Goal: Navigation & Orientation: Find specific page/section

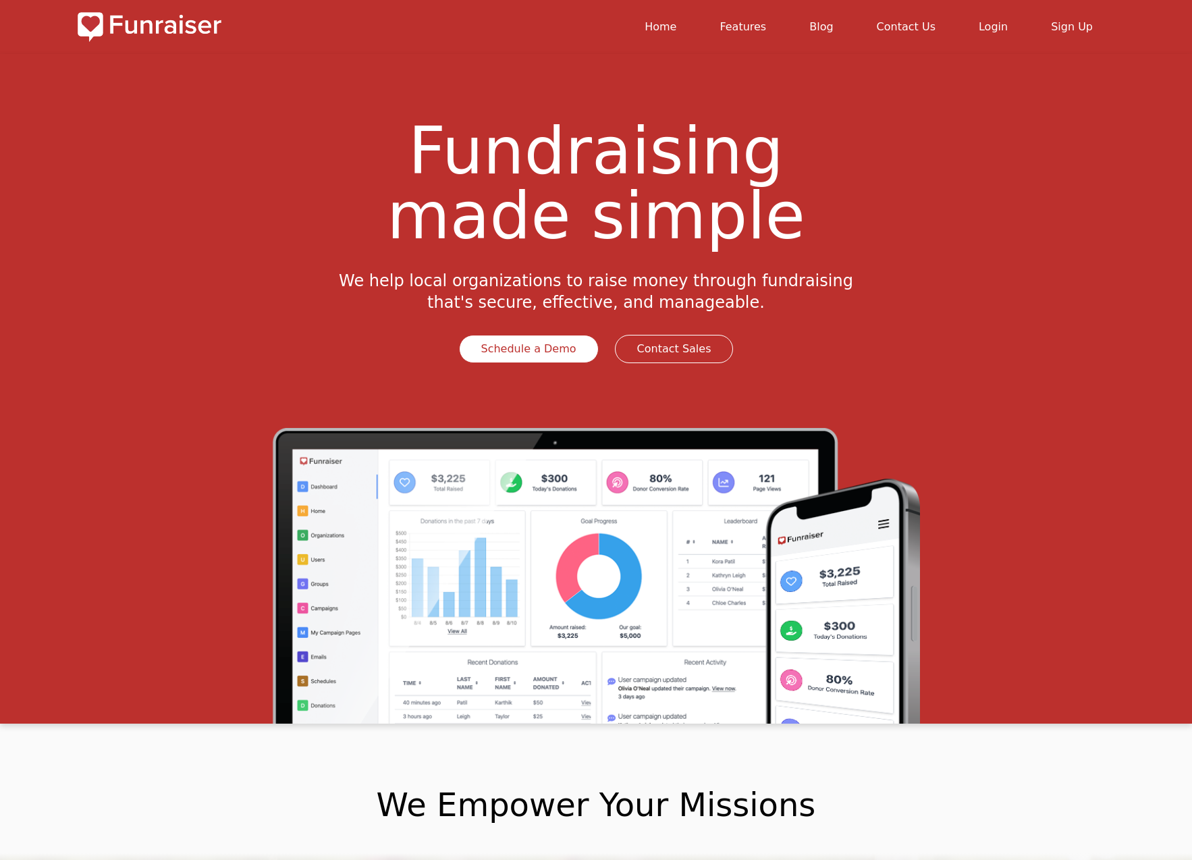
click at [750, 30] on link "Features" at bounding box center [742, 26] width 47 height 13
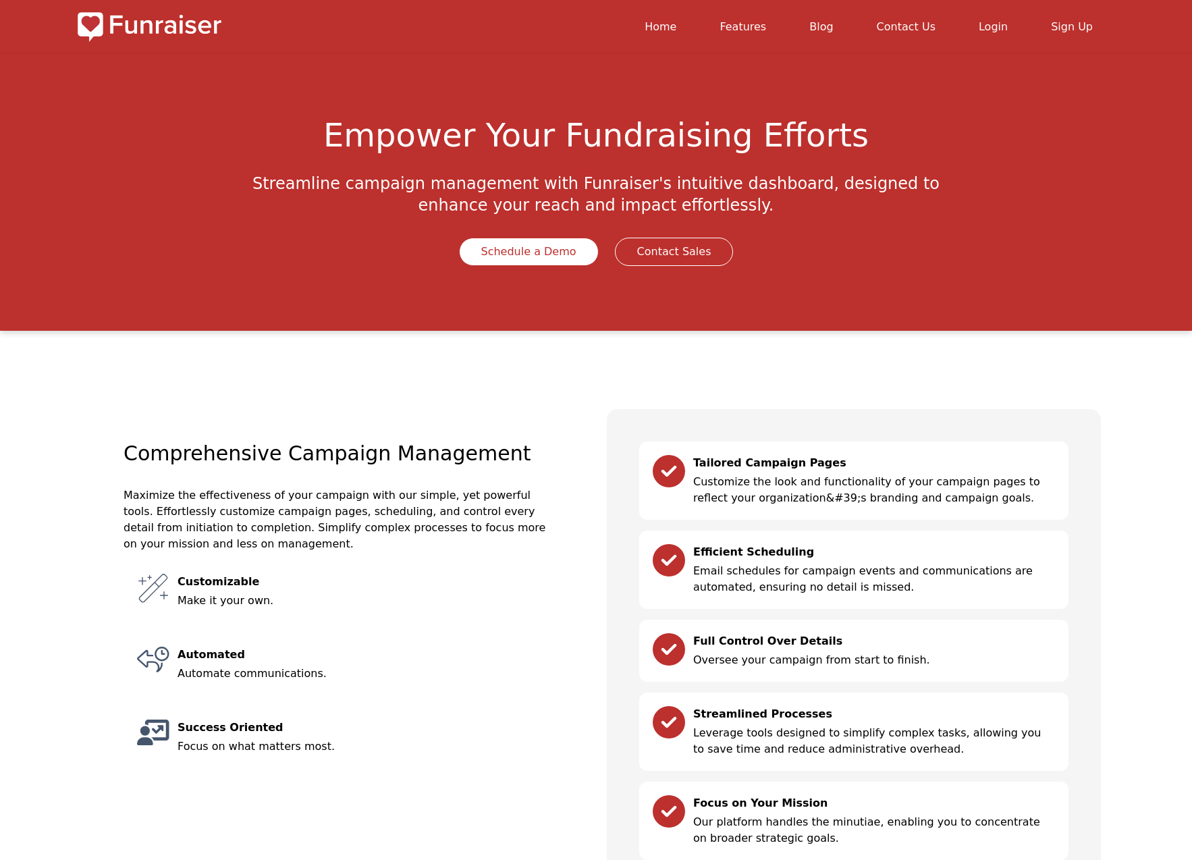
click at [676, 26] on link "Home" at bounding box center [660, 26] width 32 height 13
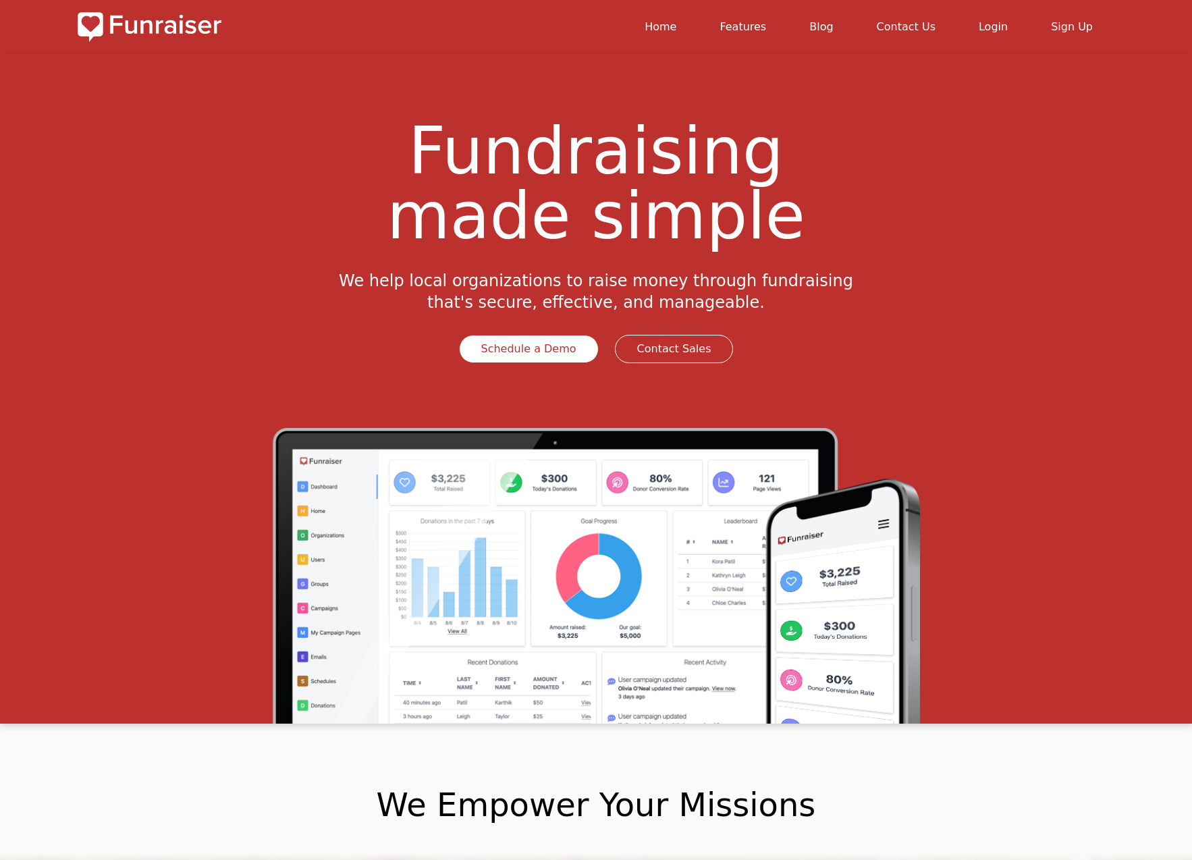
click at [833, 24] on link "Blog" at bounding box center [821, 26] width 24 height 13
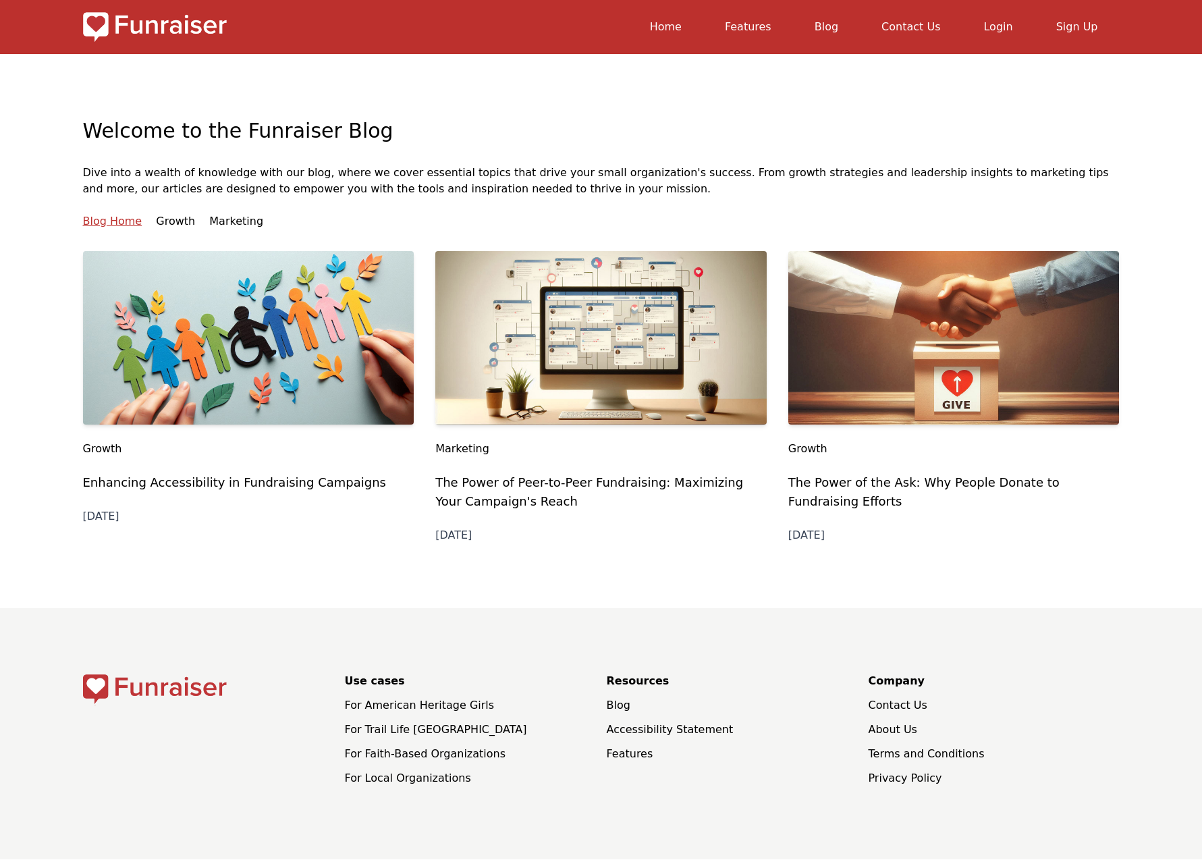
click at [898, 373] on img at bounding box center [953, 337] width 331 height 173
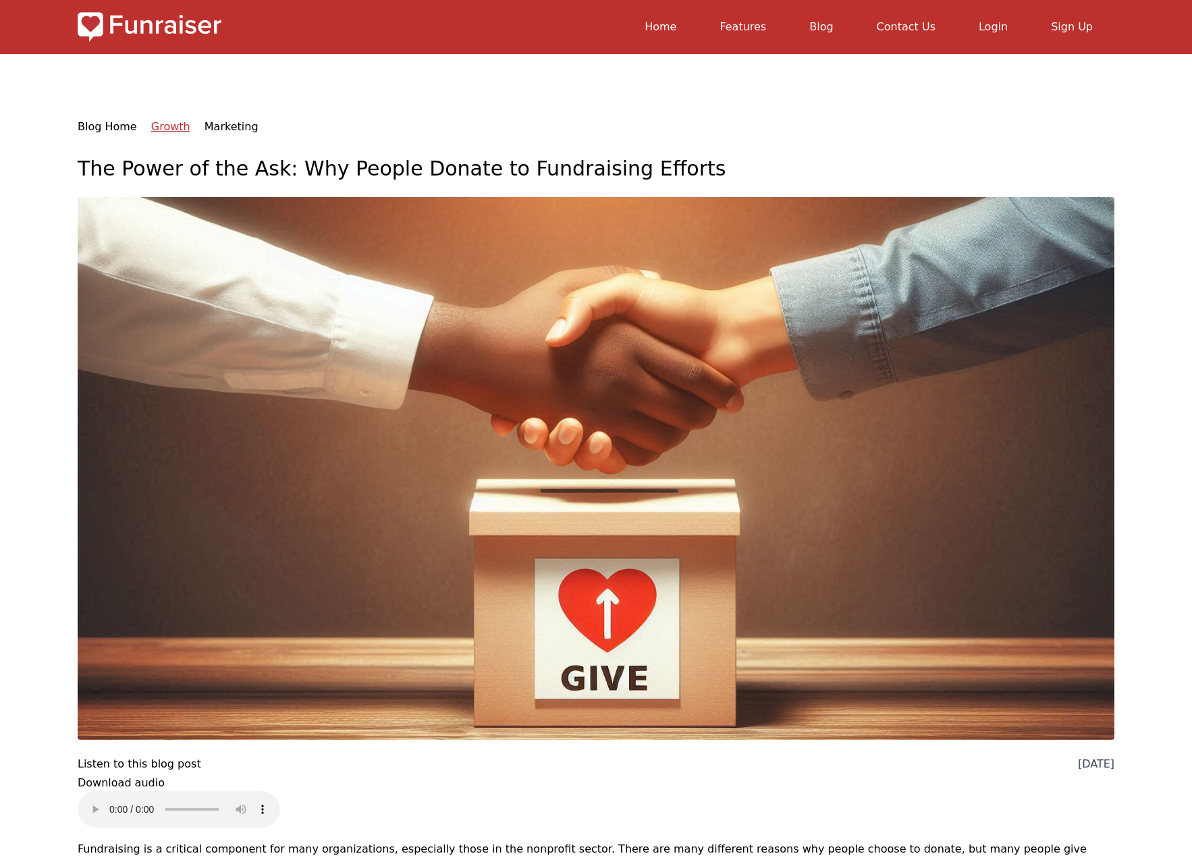
click at [138, 28] on img at bounding box center [150, 27] width 144 height 32
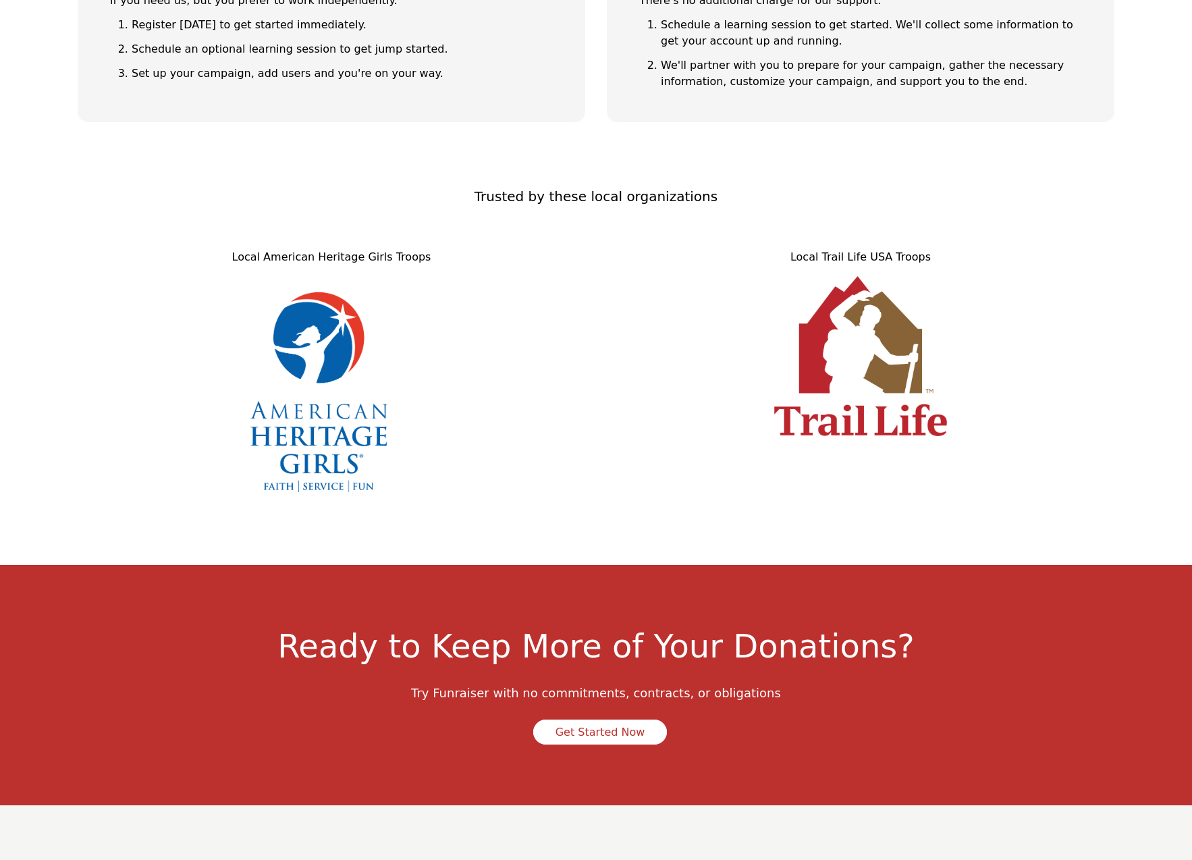
scroll to position [4600, 0]
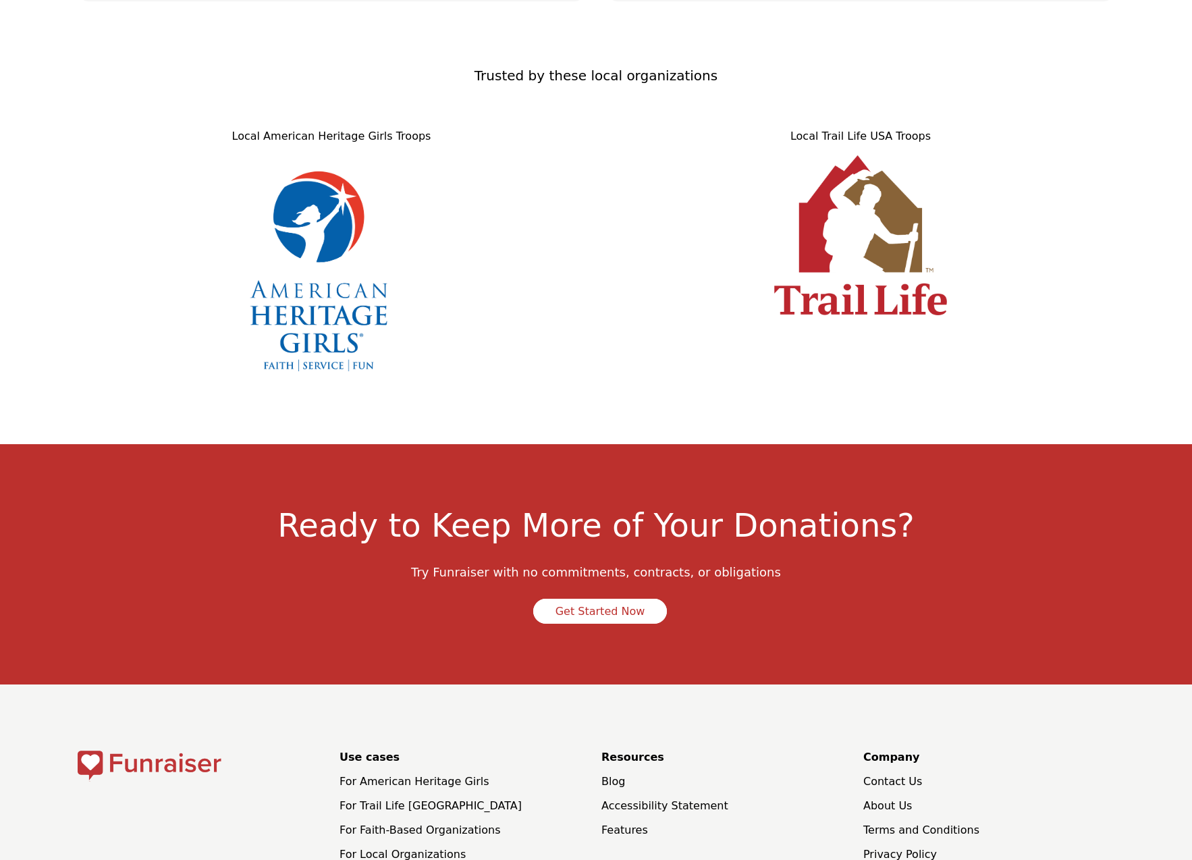
click at [889, 775] on link "Contact Us" at bounding box center [892, 781] width 59 height 13
